Goal: Answer question/provide support: Answer question/provide support

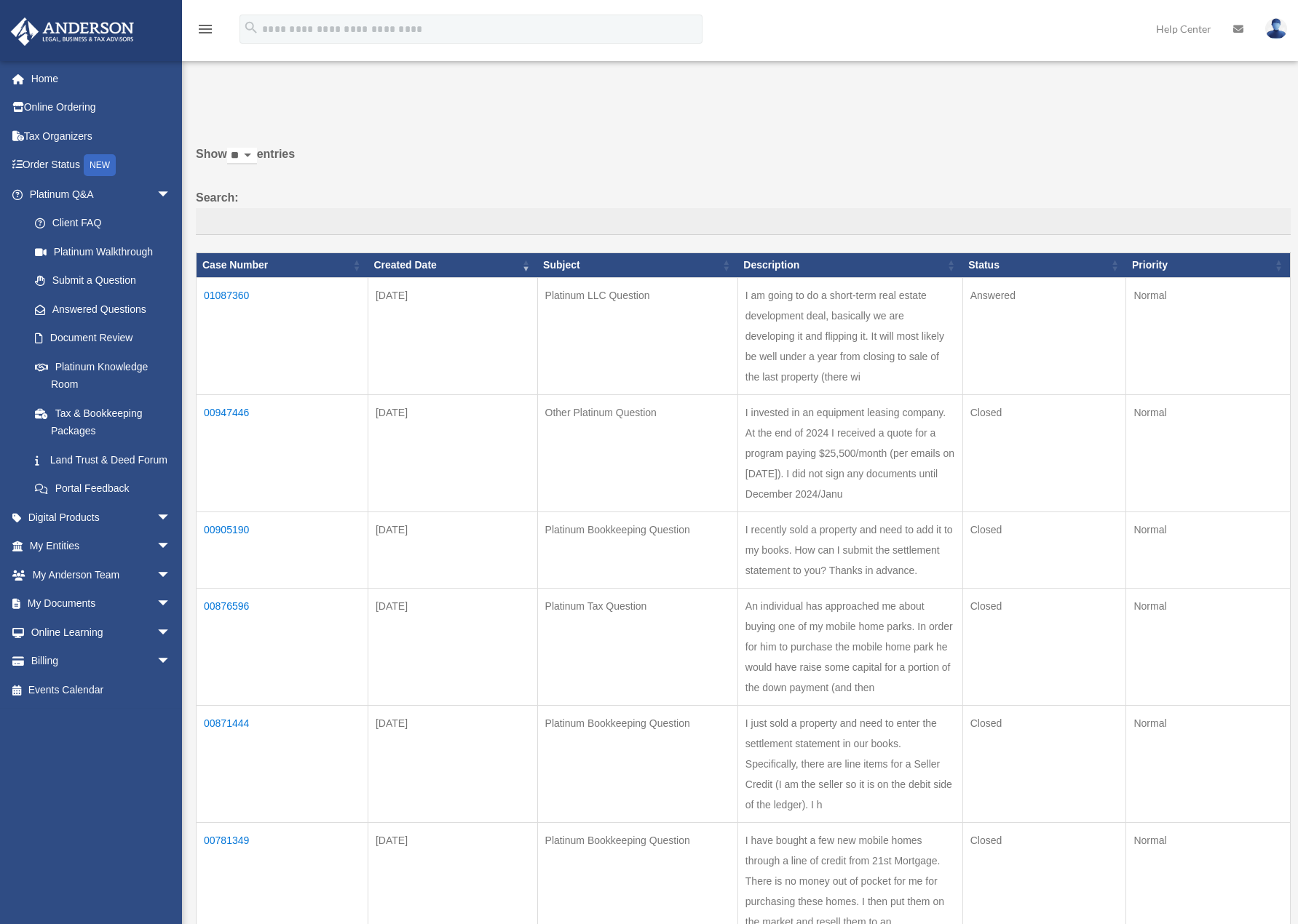
scroll to position [85, 0]
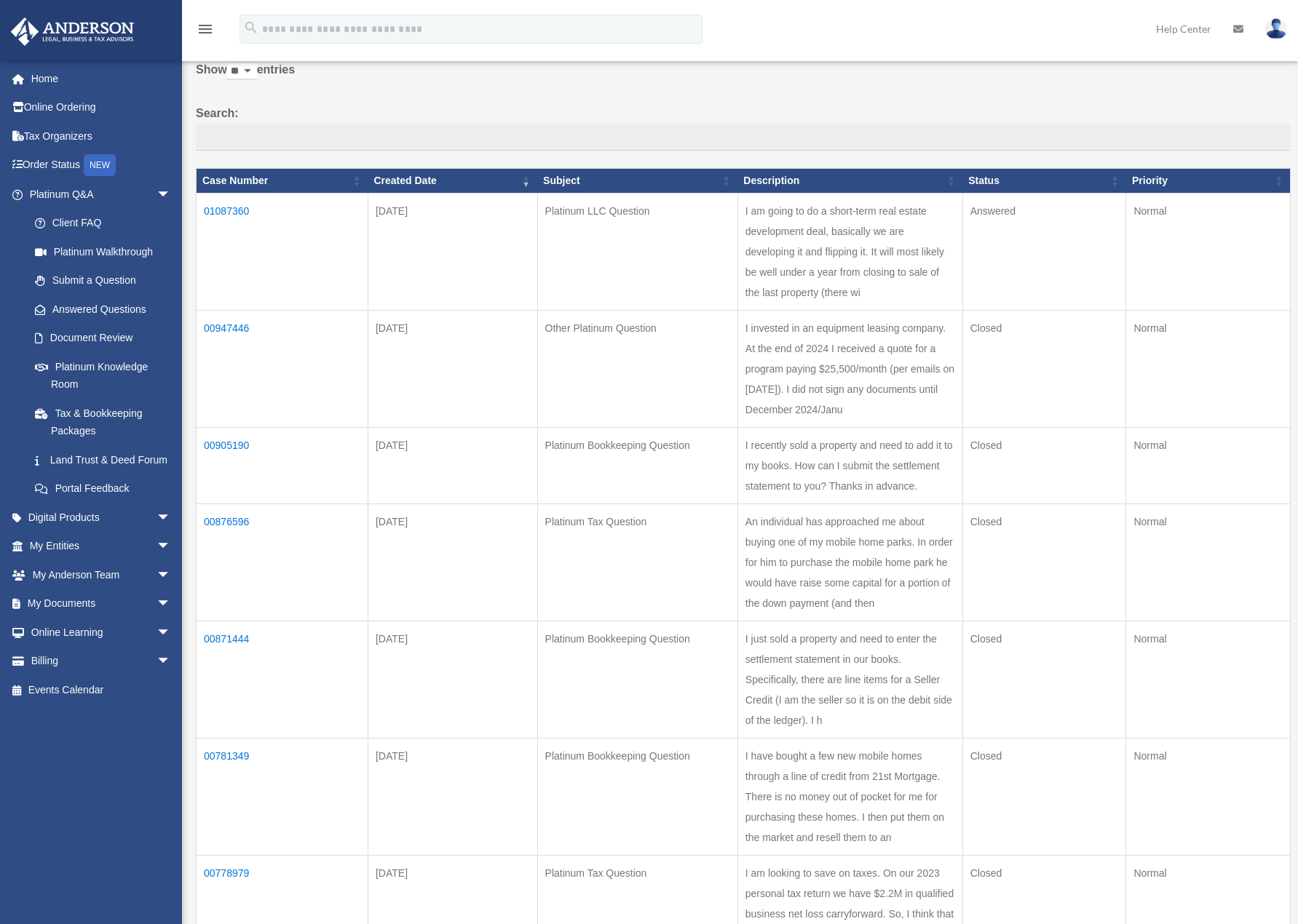
click at [222, 210] on td "01087360" at bounding box center [282, 252] width 172 height 117
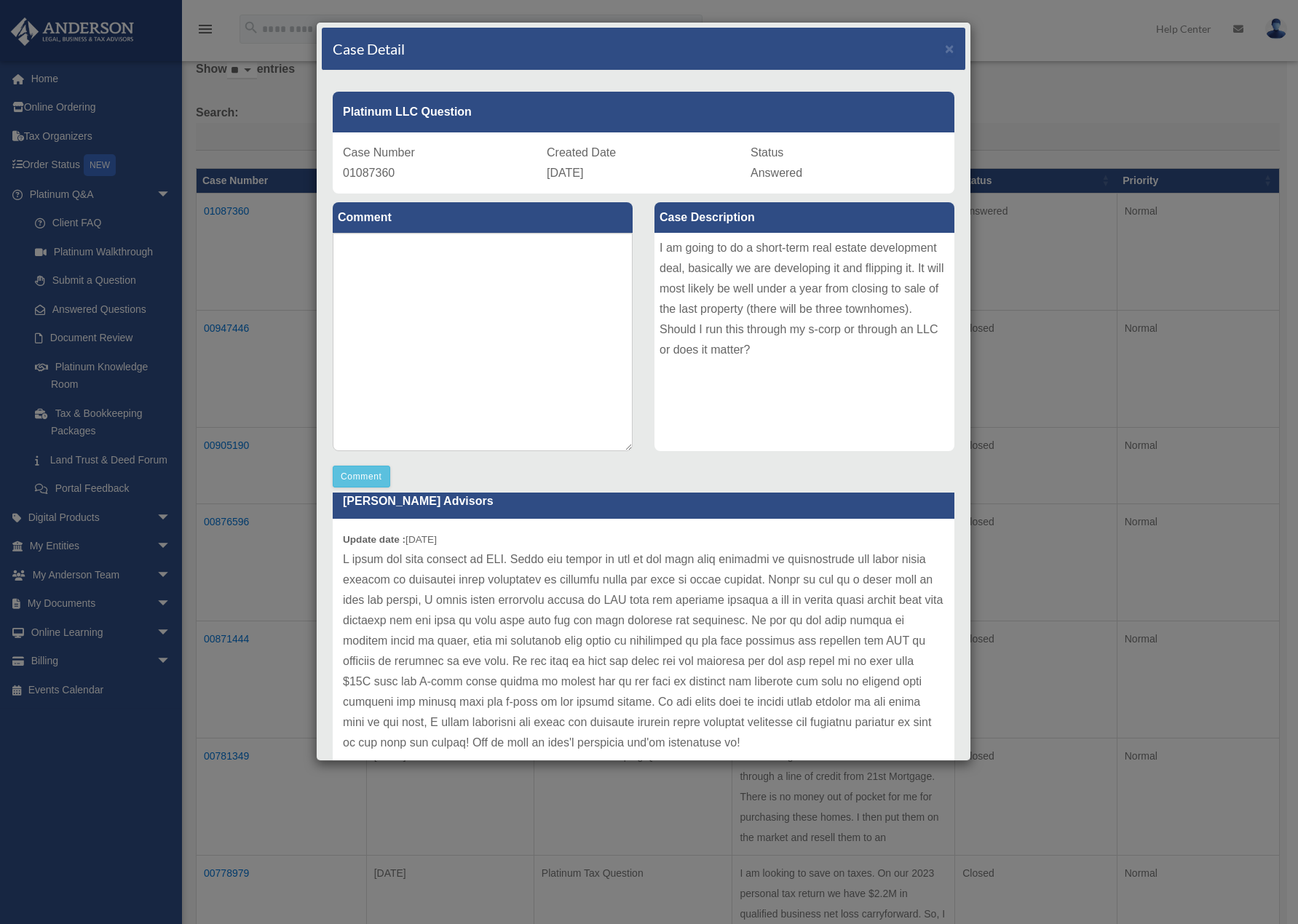
scroll to position [40, 0]
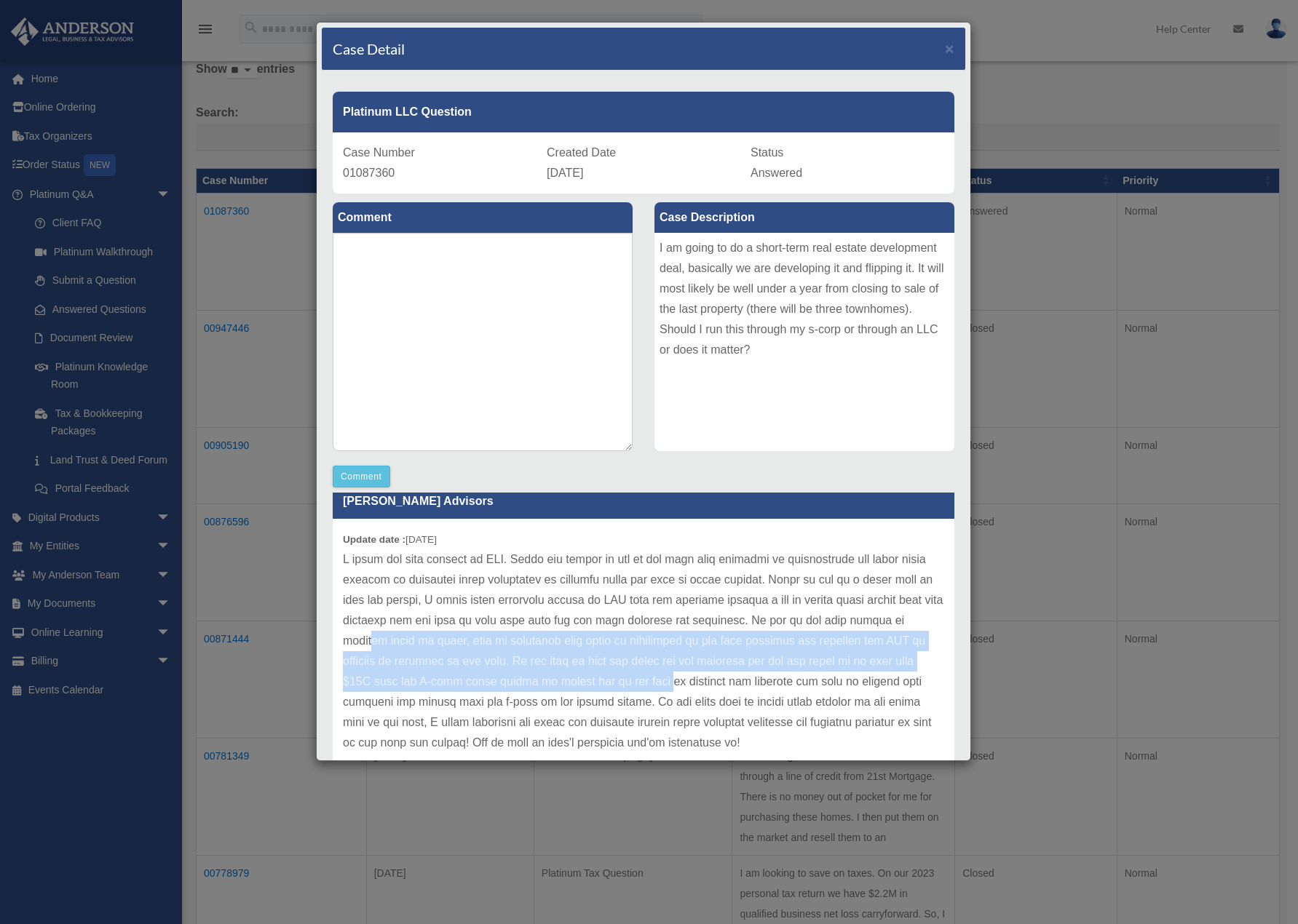
drag, startPoint x: 450, startPoint y: 618, endPoint x: 761, endPoint y: 655, distance: 313.2
click at [761, 655] on p at bounding box center [643, 652] width 602 height 204
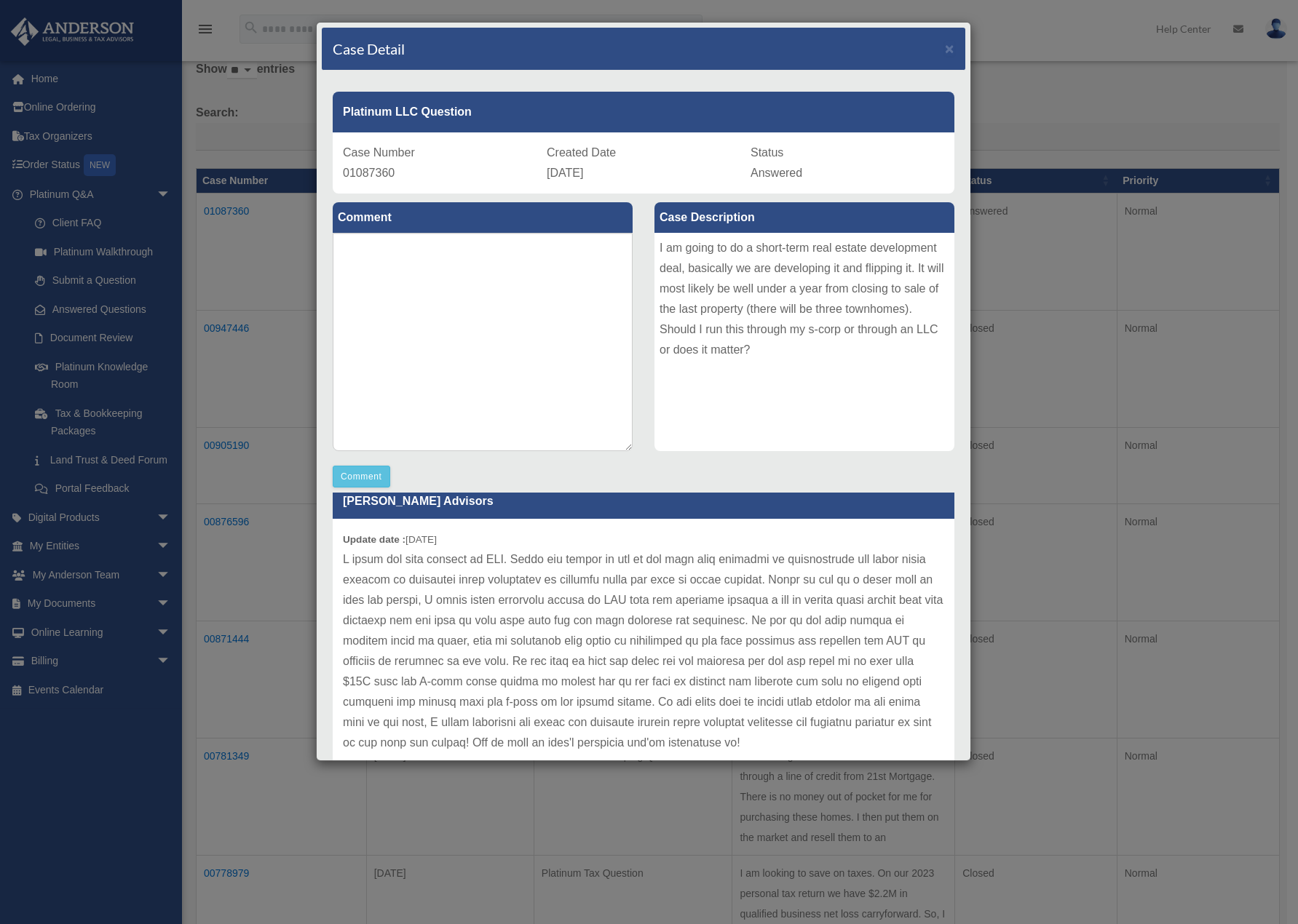
click at [778, 658] on p at bounding box center [643, 652] width 602 height 204
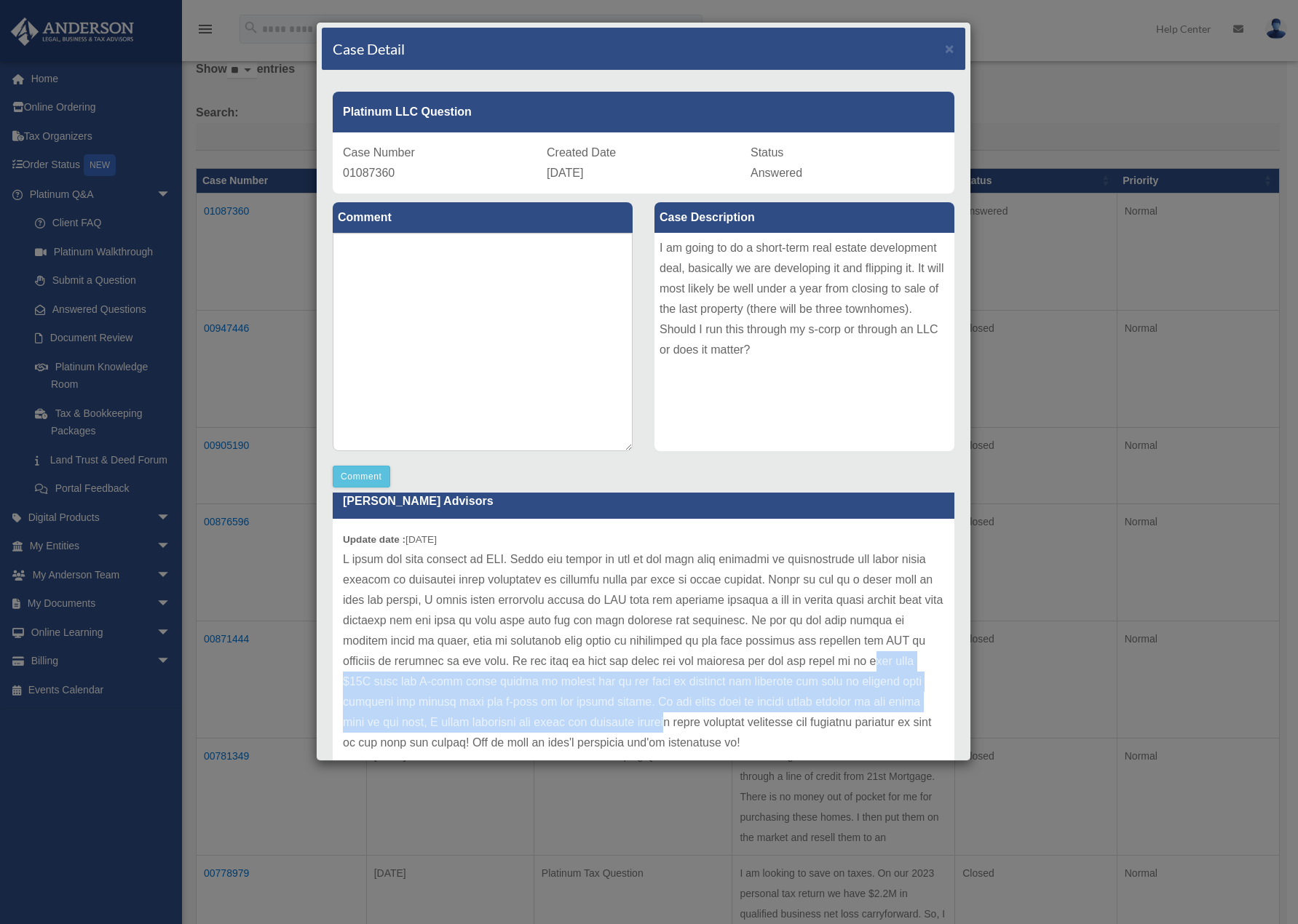
drag, startPoint x: 416, startPoint y: 668, endPoint x: 807, endPoint y: 702, distance: 392.5
click at [807, 702] on p at bounding box center [643, 652] width 602 height 204
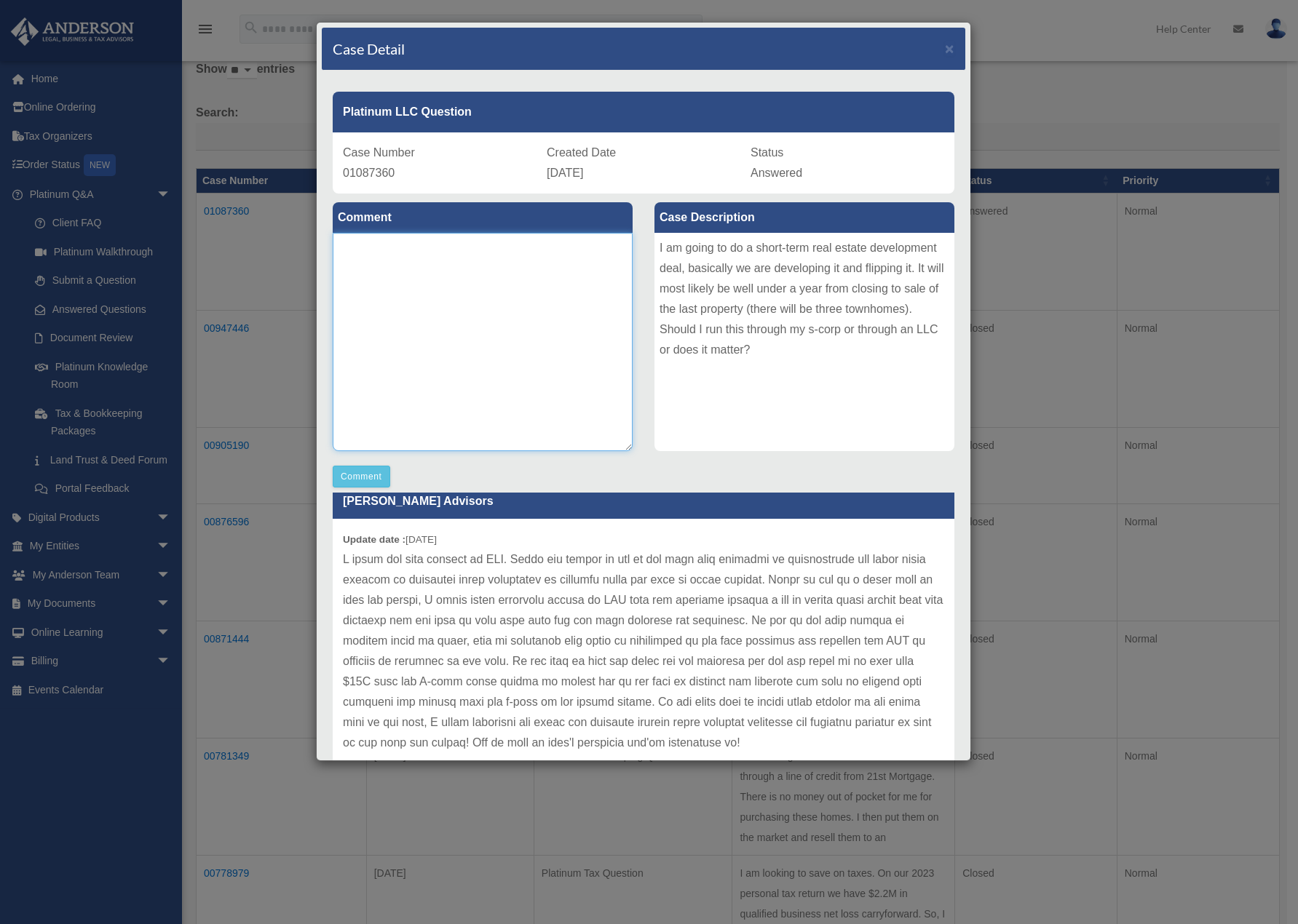
click at [552, 254] on textarea at bounding box center [482, 342] width 300 height 218
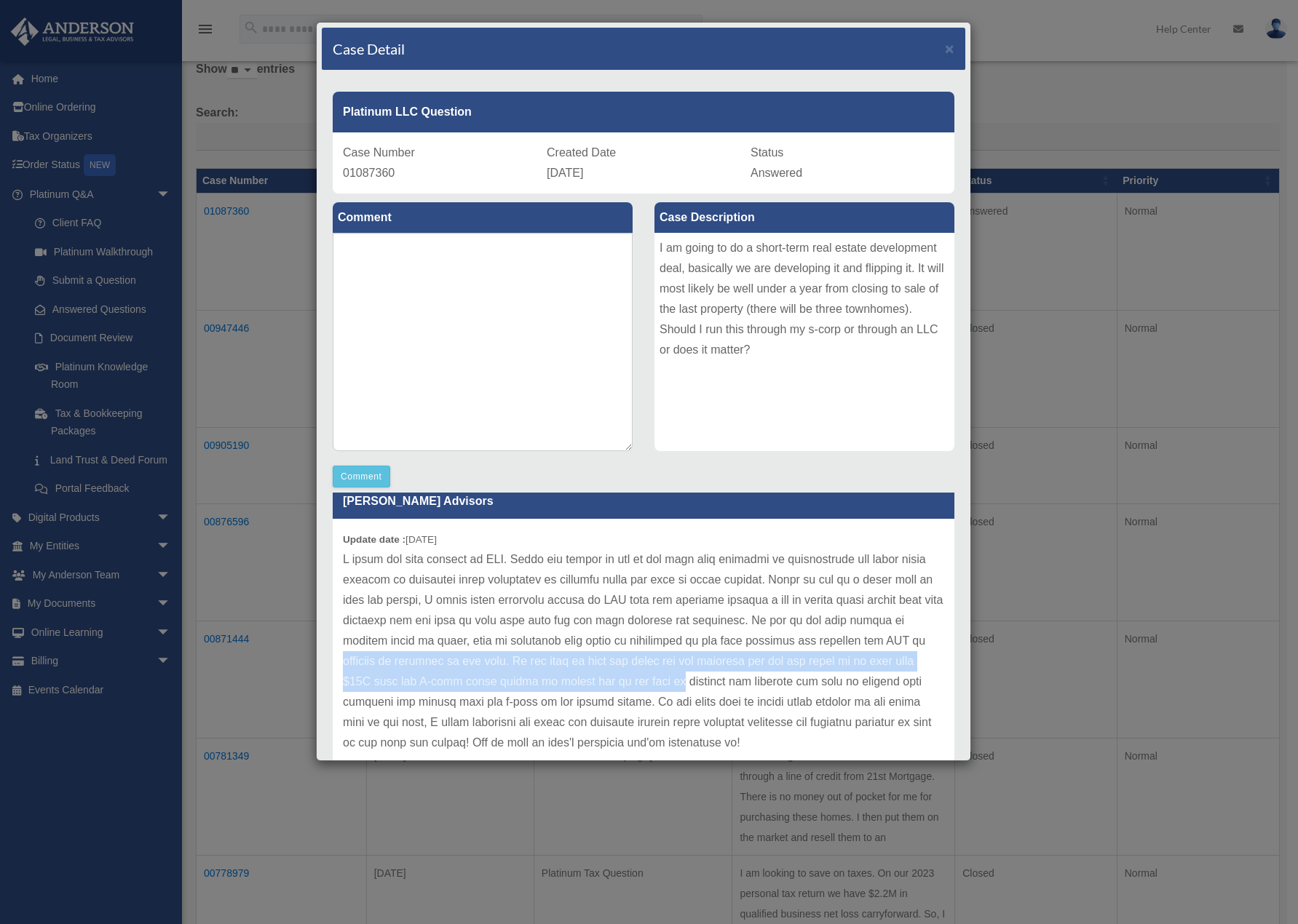
drag, startPoint x: 452, startPoint y: 642, endPoint x: 769, endPoint y: 665, distance: 317.8
click at [769, 665] on p at bounding box center [643, 652] width 602 height 204
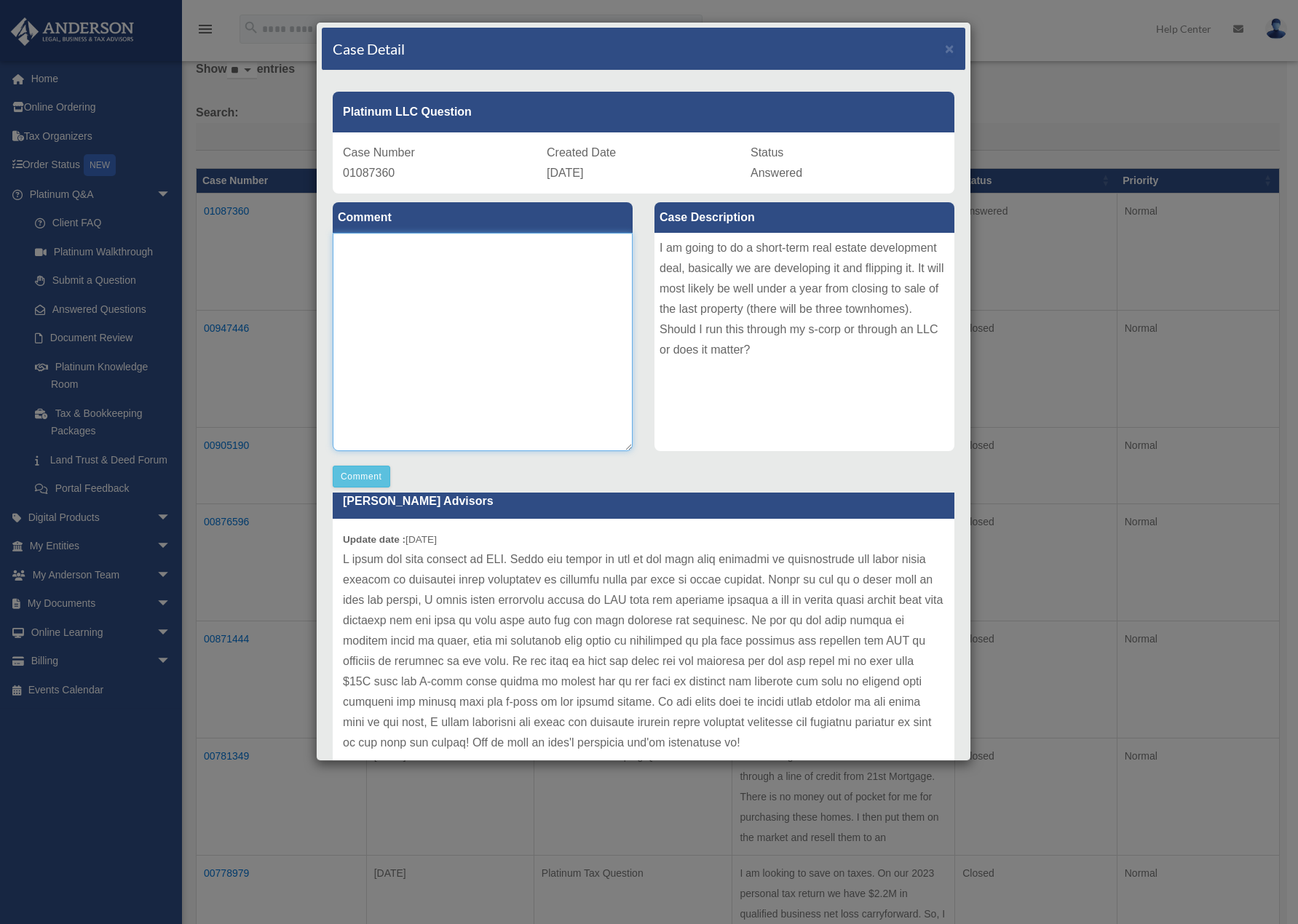
click at [469, 263] on textarea at bounding box center [482, 342] width 300 height 218
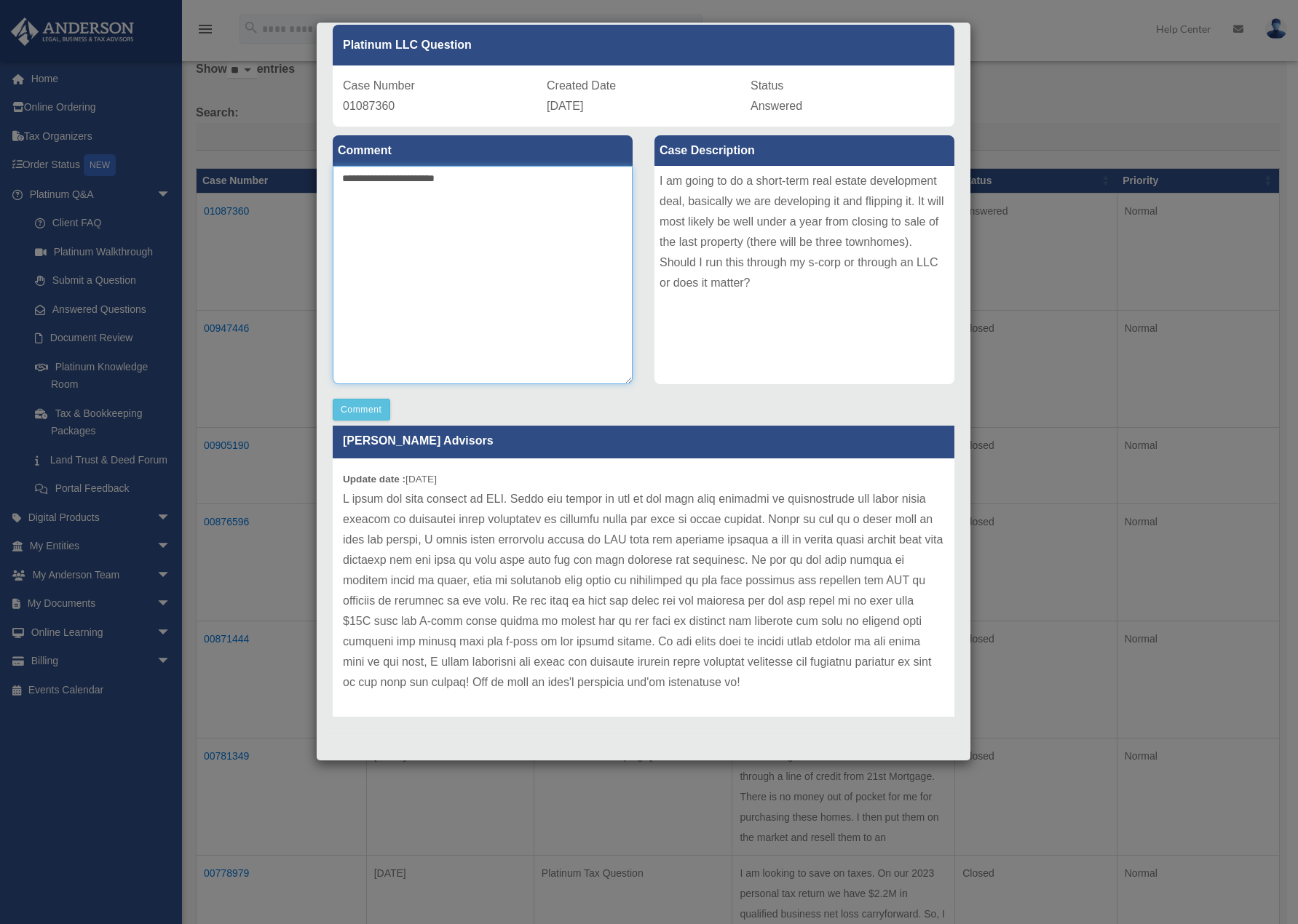
scroll to position [0, 0]
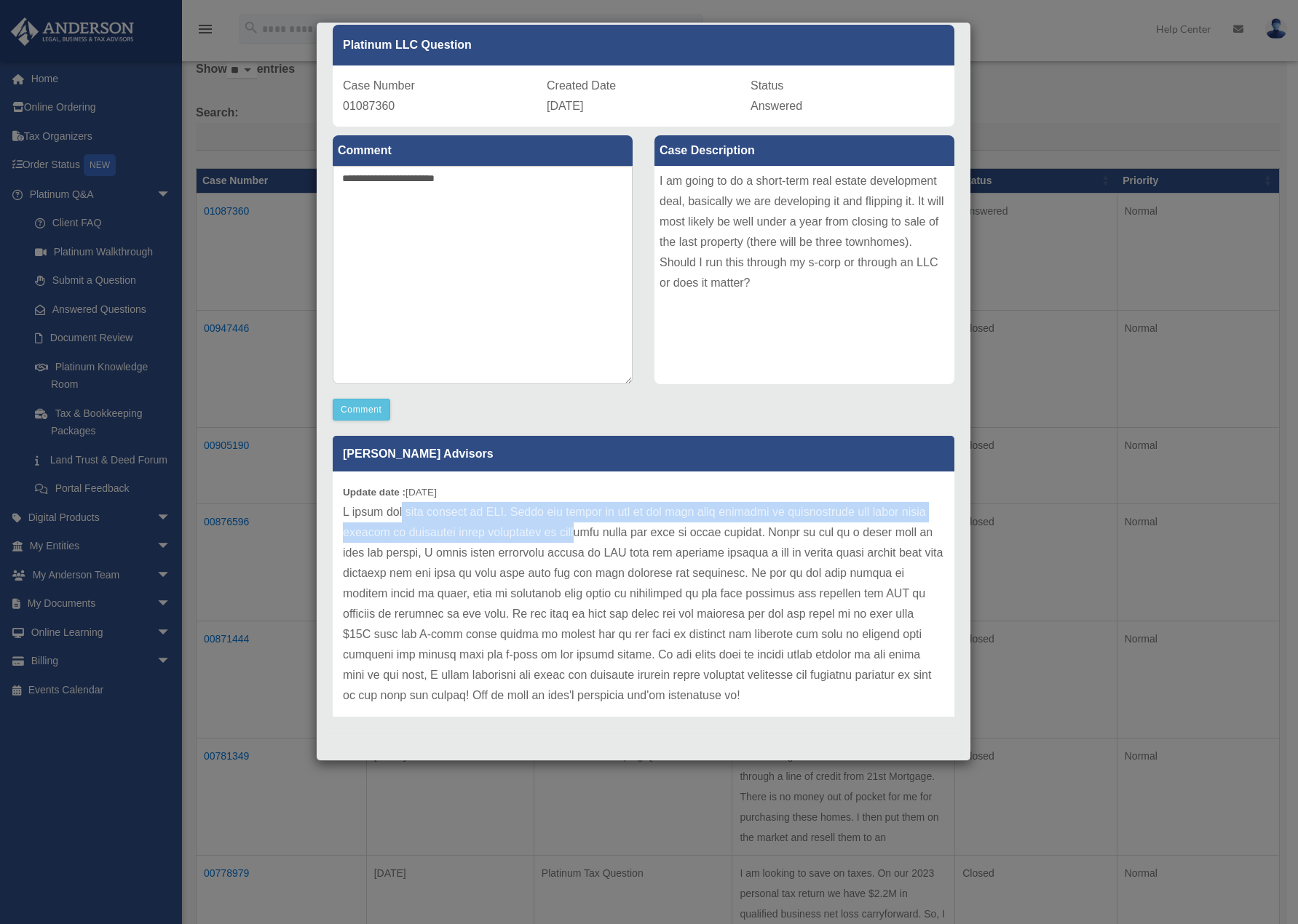
drag, startPoint x: 399, startPoint y: 509, endPoint x: 596, endPoint y: 529, distance: 198.0
click at [596, 529] on p at bounding box center [643, 604] width 602 height 204
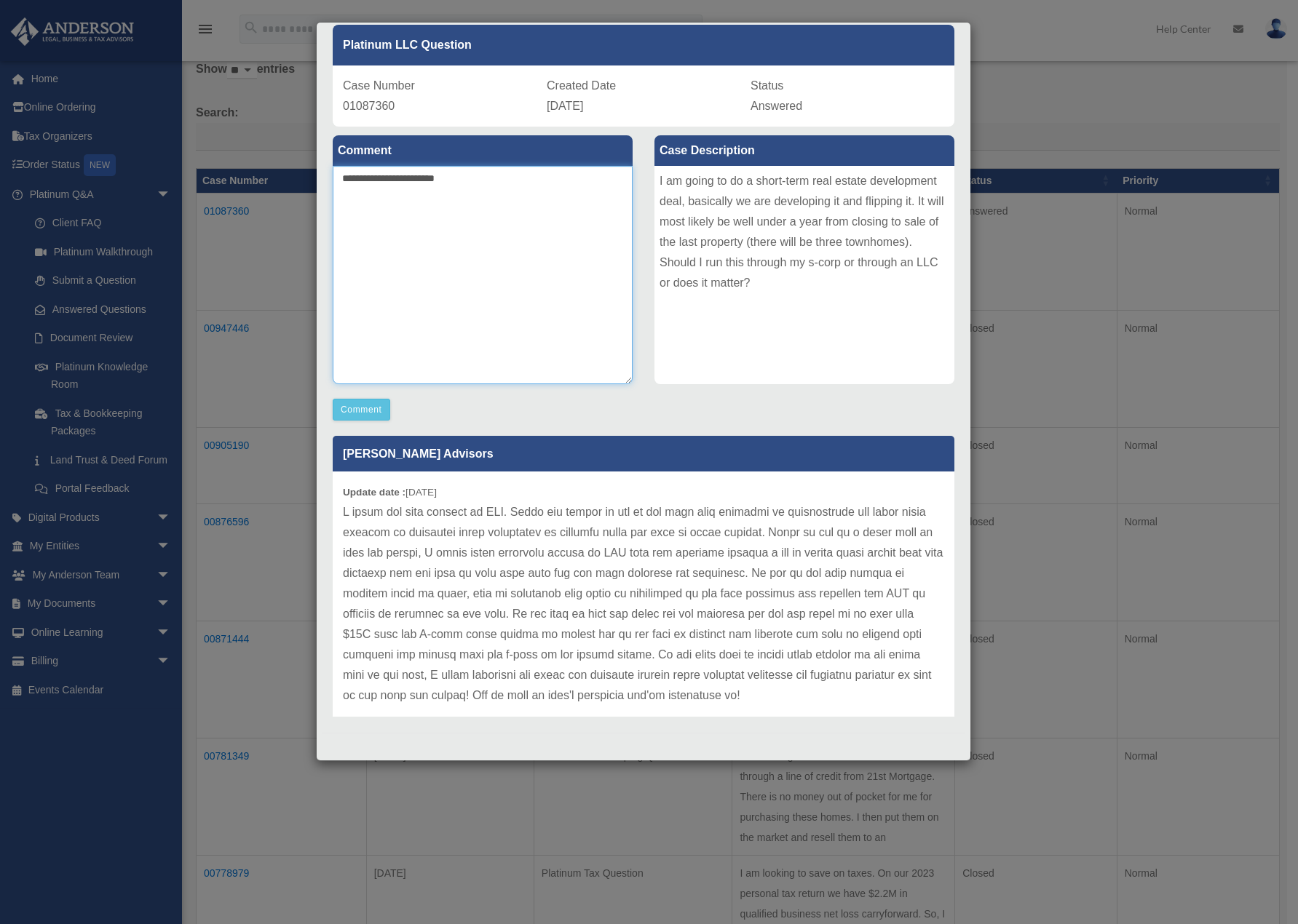
drag, startPoint x: 470, startPoint y: 182, endPoint x: 316, endPoint y: 179, distance: 154.0
click at [316, 179] on div "Case Detail × Platinum LLC Question Case Number 01087360 Created Date [DATE] St…" at bounding box center [643, 392] width 655 height 740
click at [546, 195] on textarea "**********" at bounding box center [482, 275] width 300 height 218
click at [551, 195] on textarea "**********" at bounding box center [482, 275] width 300 height 218
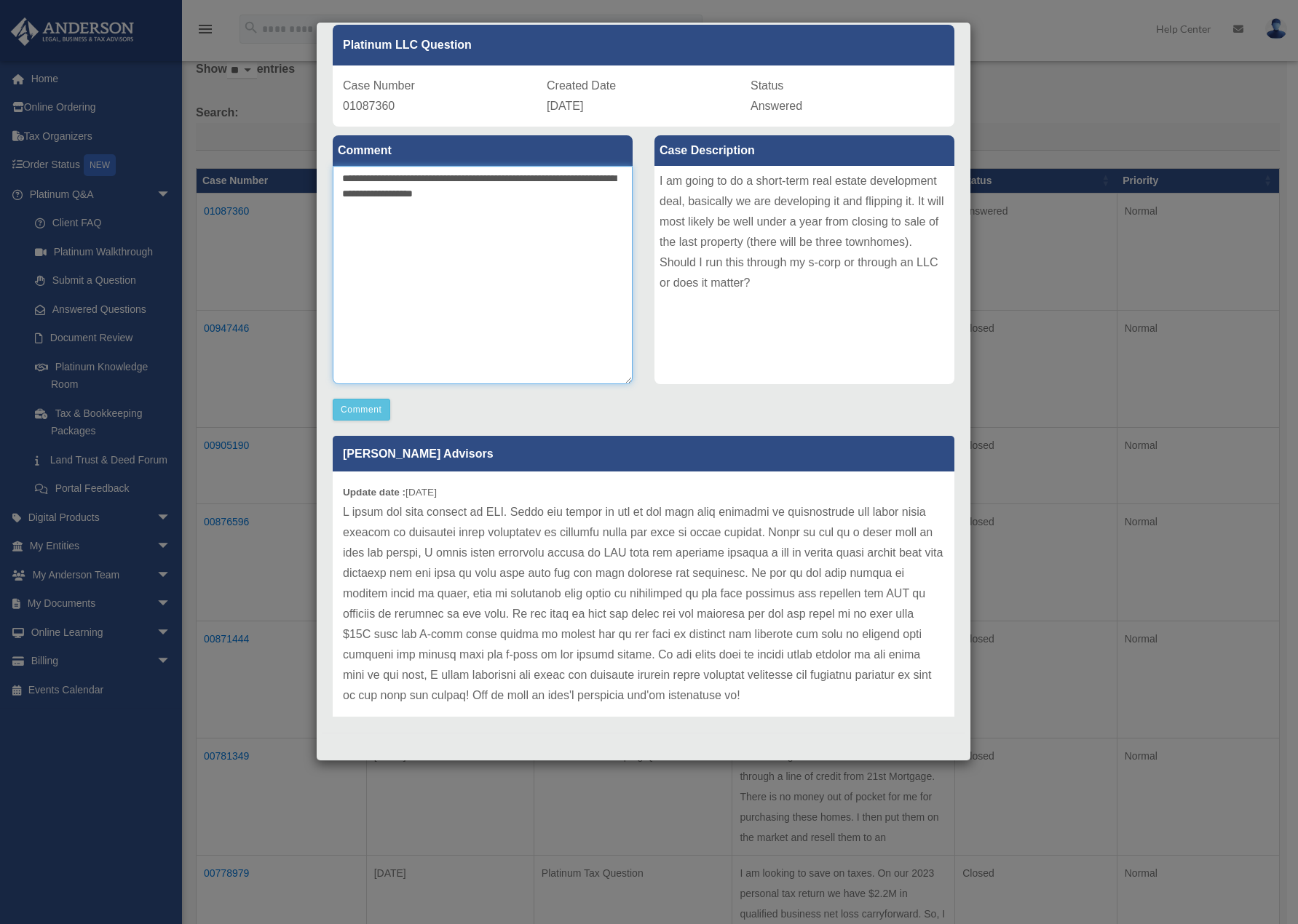
click at [541, 198] on textarea "**********" at bounding box center [482, 275] width 300 height 218
type textarea "**********"
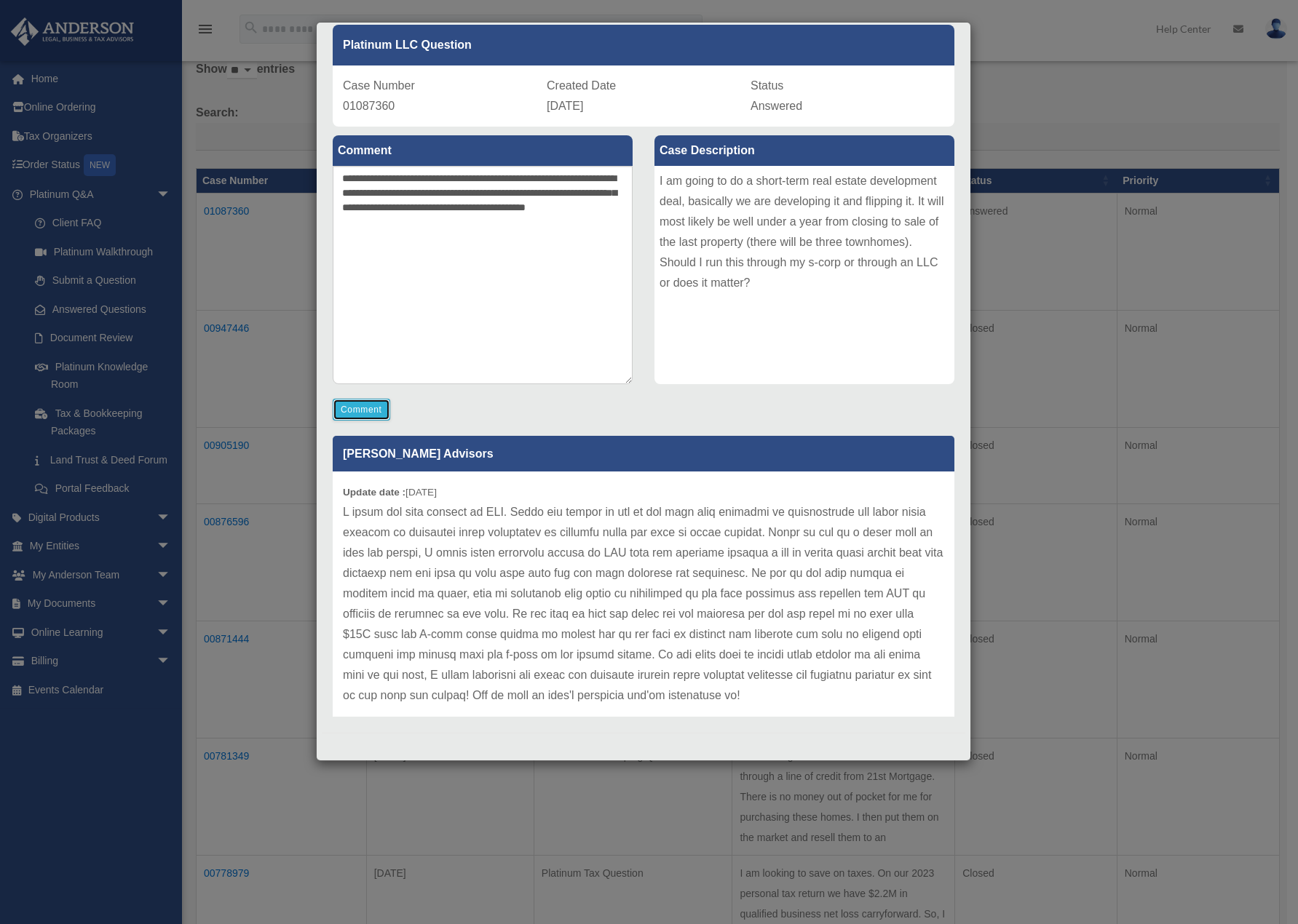
click at [371, 408] on button "Comment" at bounding box center [361, 410] width 58 height 22
